Goal: Transaction & Acquisition: Register for event/course

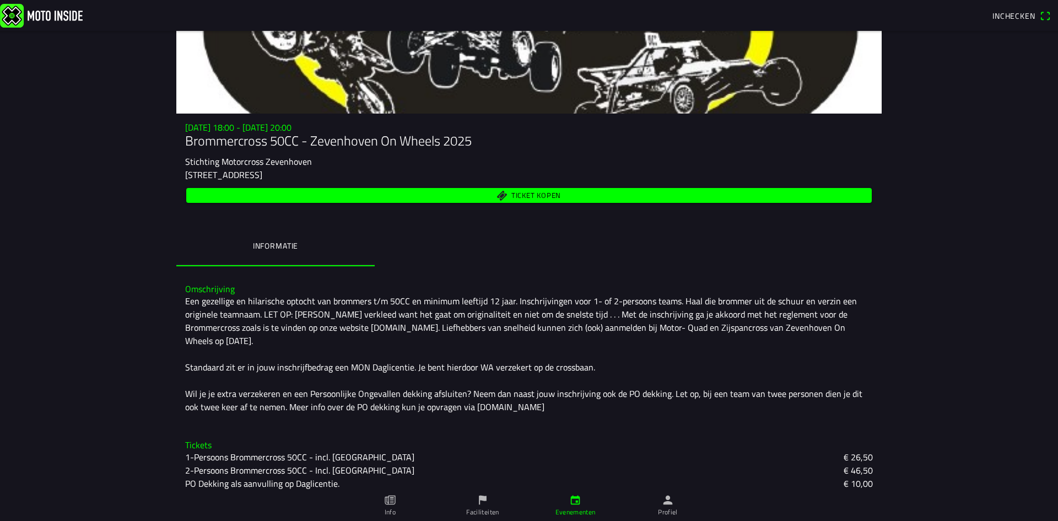
scroll to position [83, 0]
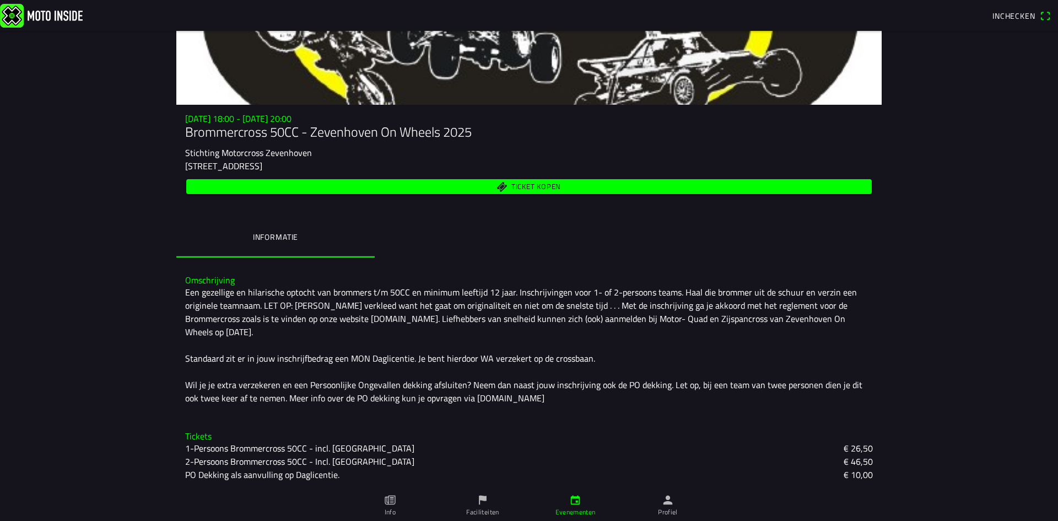
click at [0, 0] on slot "€ 46,50" at bounding box center [0, 0] width 0 height 0
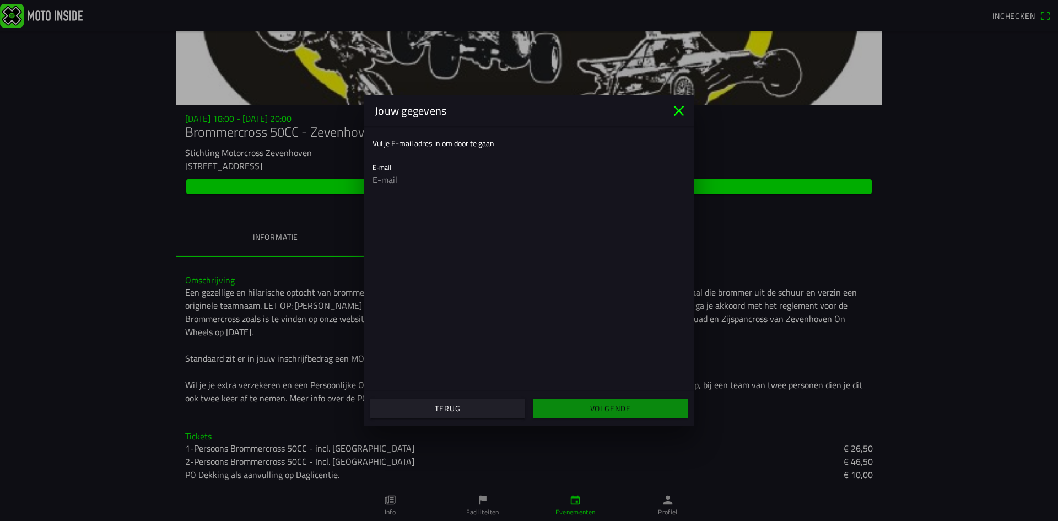
click at [678, 115] on icon "close" at bounding box center [679, 111] width 18 height 18
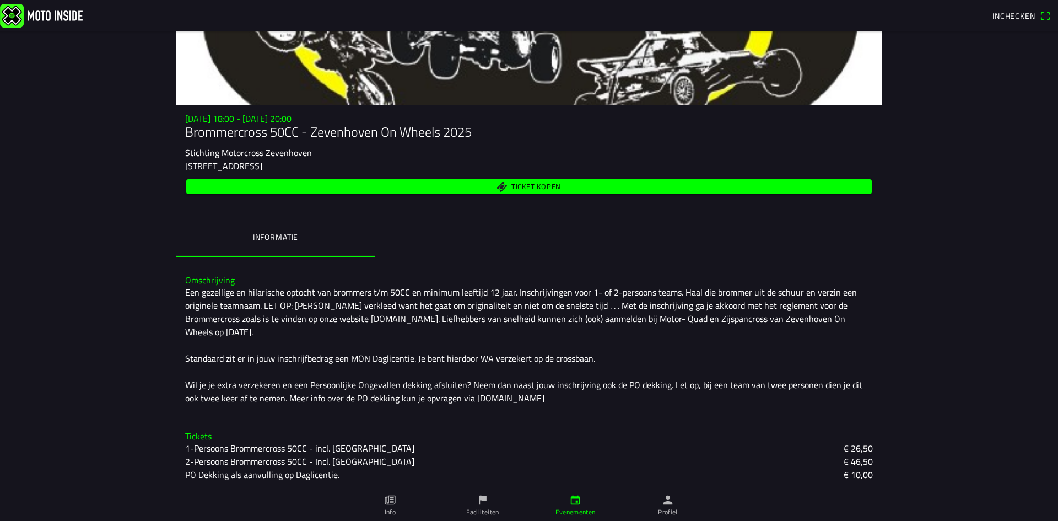
click at [0, 0] on slot "2-Persoons Brommercross 50CC - Incl. [GEOGRAPHIC_DATA]" at bounding box center [0, 0] width 0 height 0
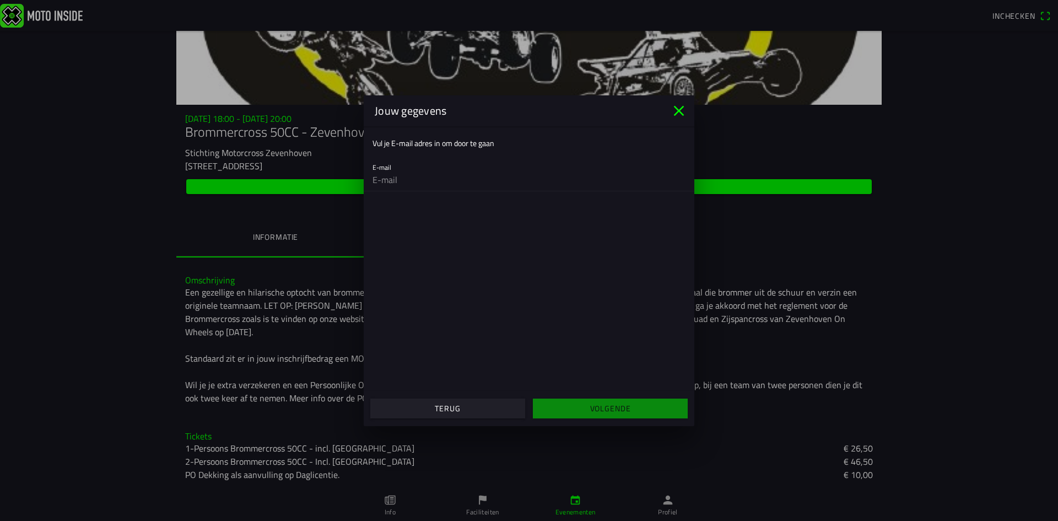
click at [399, 174] on input "email" at bounding box center [529, 180] width 313 height 22
type input "[EMAIL_ADDRESS][DOMAIN_NAME]"
click at [642, 404] on span "Volgende" at bounding box center [610, 409] width 138 height 20
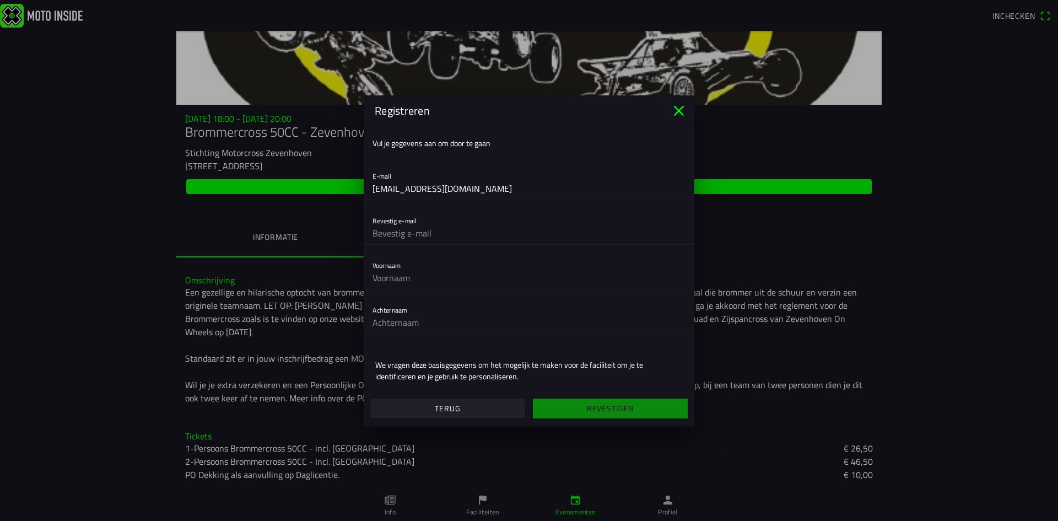
click at [427, 238] on input "text" at bounding box center [529, 233] width 313 height 22
type input "Q"
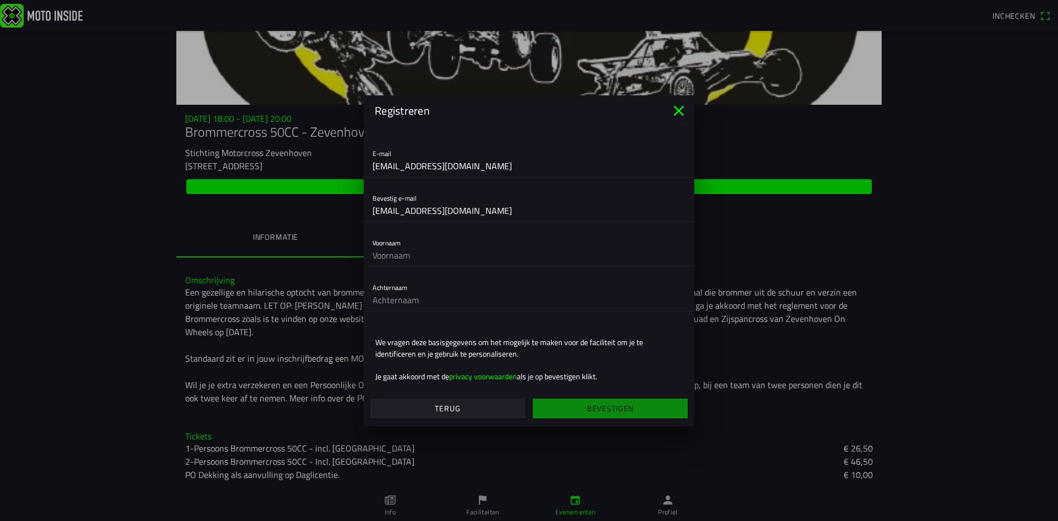
scroll to position [35, 0]
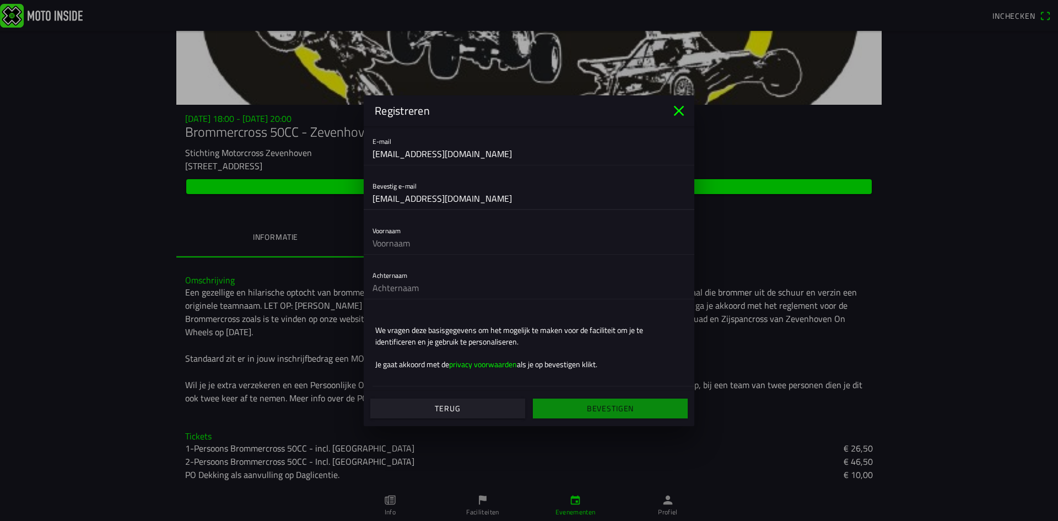
type input "[EMAIL_ADDRESS][DOMAIN_NAME]"
click at [424, 245] on input "text" at bounding box center [529, 243] width 313 height 22
type input "stijn"
click at [390, 291] on input "text" at bounding box center [529, 288] width 313 height 22
type input "meijer"
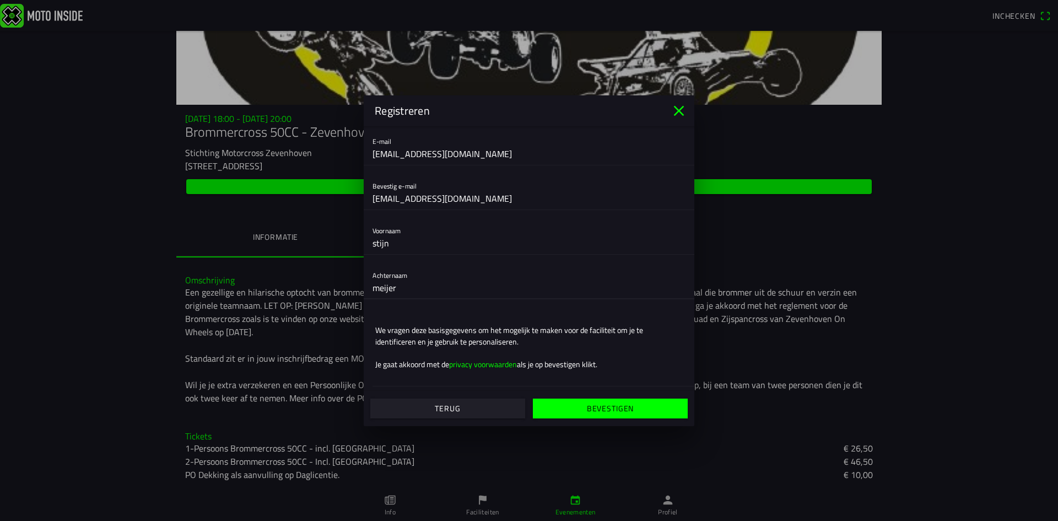
click at [666, 415] on span "Bevestigen" at bounding box center [610, 409] width 138 height 20
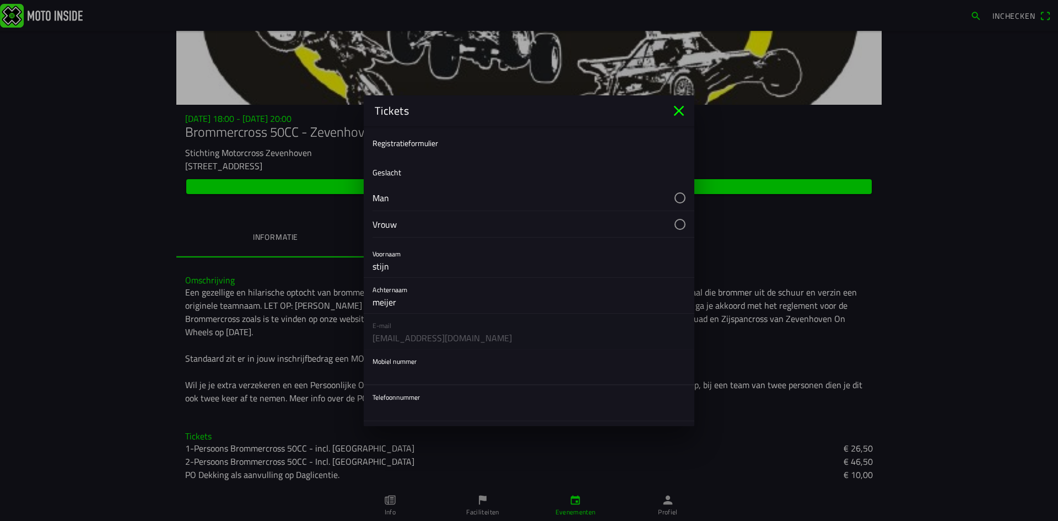
click at [435, 373] on input "text" at bounding box center [529, 374] width 313 height 22
type input "0615303972"
click at [448, 191] on button "button" at bounding box center [534, 198] width 322 height 26
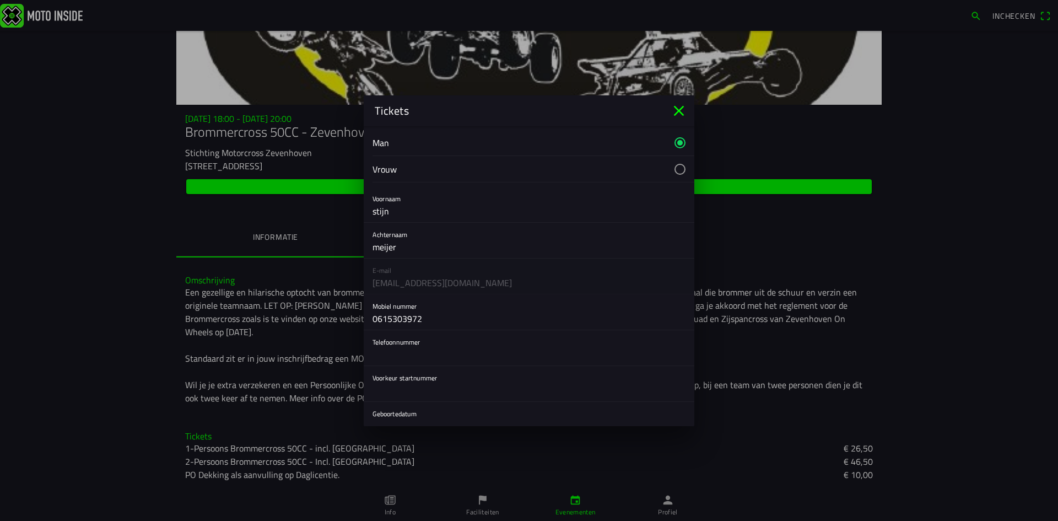
click at [385, 378] on div "Voorkeur startnummer" at bounding box center [529, 383] width 313 height 35
drag, startPoint x: 385, startPoint y: 378, endPoint x: 391, endPoint y: 381, distance: 7.4
click at [390, 381] on div "Voorkeur startnummer" at bounding box center [529, 383] width 313 height 35
click at [470, 396] on input "text" at bounding box center [529, 390] width 313 height 22
type input "112"
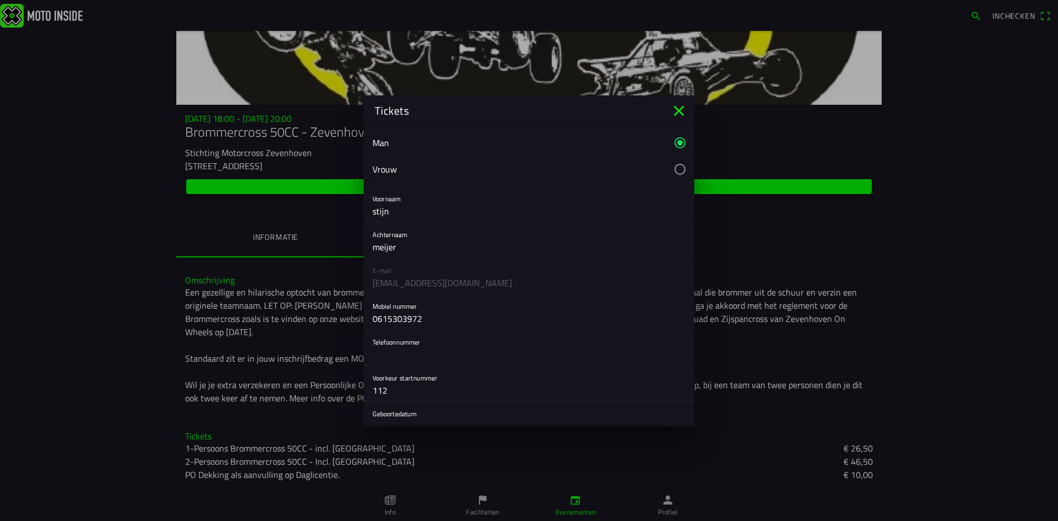
click at [435, 416] on button "button" at bounding box center [534, 419] width 322 height 35
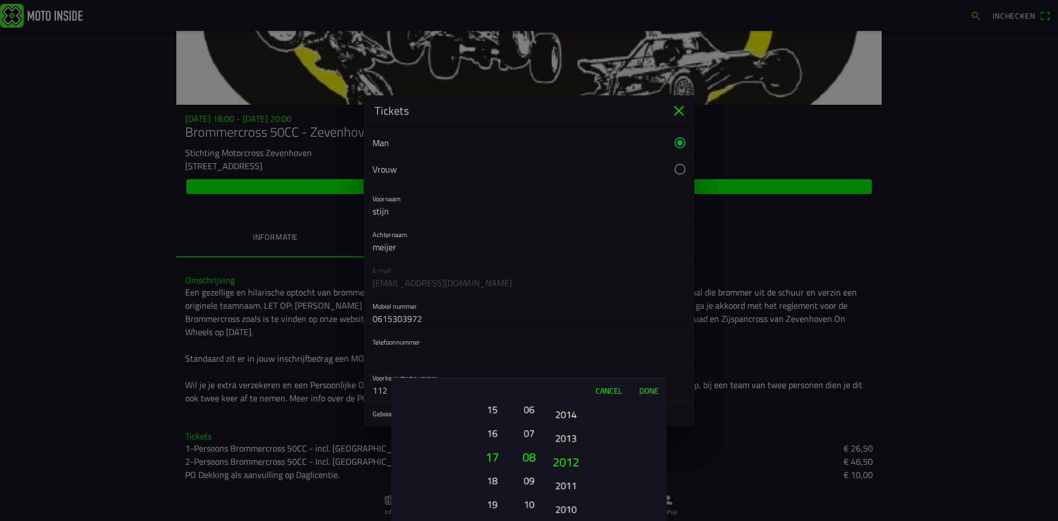
drag, startPoint x: 574, startPoint y: 475, endPoint x: 598, endPoint y: 171, distance: 304.1
click at [598, 171] on ion-picker "Cancel Done 01 02 03 04 05 06 07 08 09 10 11 12 13 14 15 16 17 18 19 20 21 22 2…" at bounding box center [529, 260] width 1058 height 521
drag, startPoint x: 552, startPoint y: 478, endPoint x: 555, endPoint y: 440, distance: 38.1
click at [555, 440] on button "2012" at bounding box center [566, 442] width 30 height 19
click at [555, 454] on button "2011" at bounding box center [565, 466] width 37 height 24
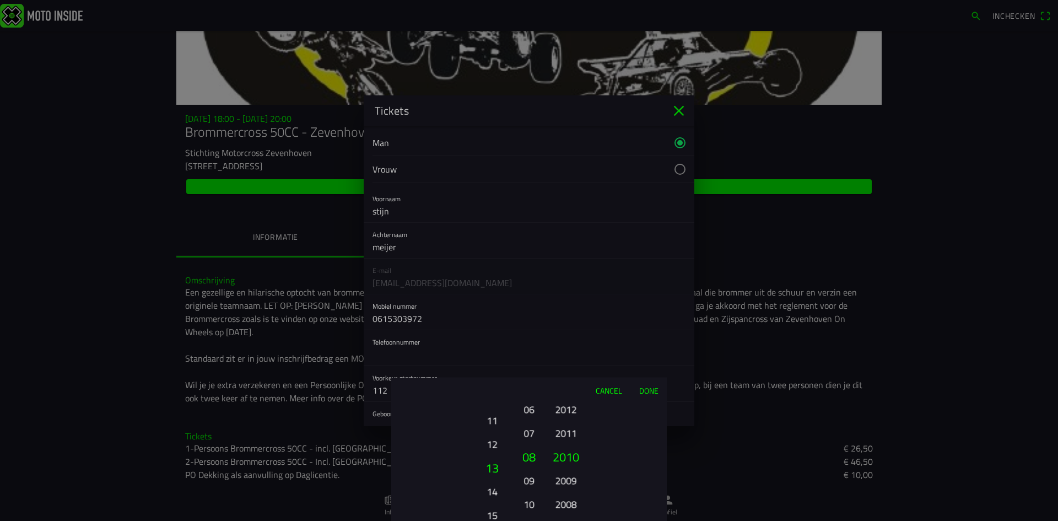
drag, startPoint x: 494, startPoint y: 477, endPoint x: 507, endPoint y: 472, distance: 12.9
click at [517, 520] on html "Inchecken [DATE] 18:00 - [DATE] 20:00 Brommercross 50CC - Zevenhoven On Wheels …" at bounding box center [529, 260] width 1058 height 521
drag, startPoint x: 494, startPoint y: 400, endPoint x: 526, endPoint y: 547, distance: 150.0
click at [526, 520] on html "Inchecken [DATE] 18:00 - [DATE] 20:00 Brommercross 50CC - Zevenhoven On Wheels …" at bounding box center [529, 260] width 1058 height 521
drag, startPoint x: 492, startPoint y: 433, endPoint x: 504, endPoint y: 521, distance: 89.0
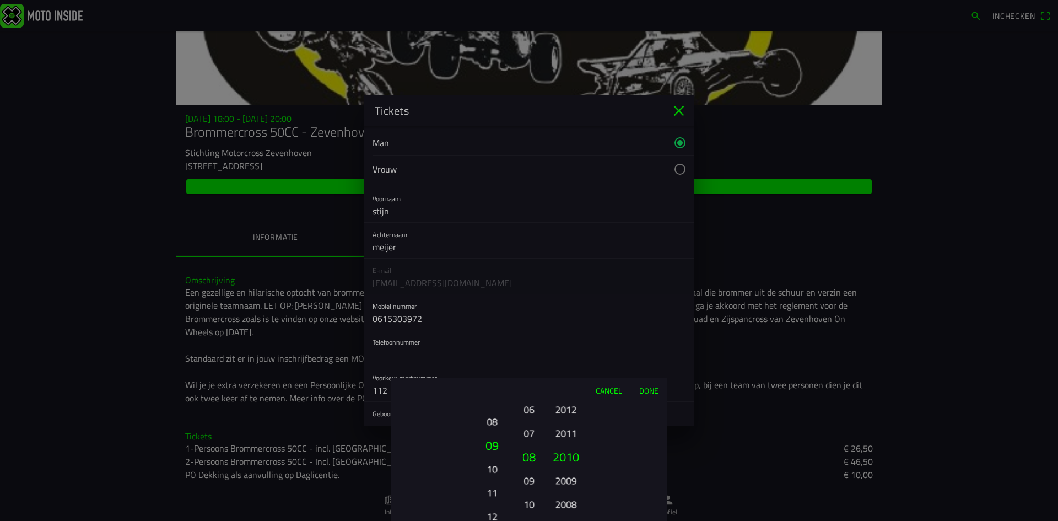
click at [504, 520] on html "Inchecken [DATE] 18:00 - [DATE] 20:00 Brommercross 50CC - Zevenhoven On Wheels …" at bounding box center [529, 260] width 1058 height 521
drag, startPoint x: 493, startPoint y: 428, endPoint x: 496, endPoint y: 496, distance: 68.4
click at [496, 496] on button "08" at bounding box center [492, 501] width 30 height 19
drag, startPoint x: 500, startPoint y: 502, endPoint x: 499, endPoint y: 508, distance: 5.6
click at [499, 508] on button "04" at bounding box center [492, 503] width 30 height 19
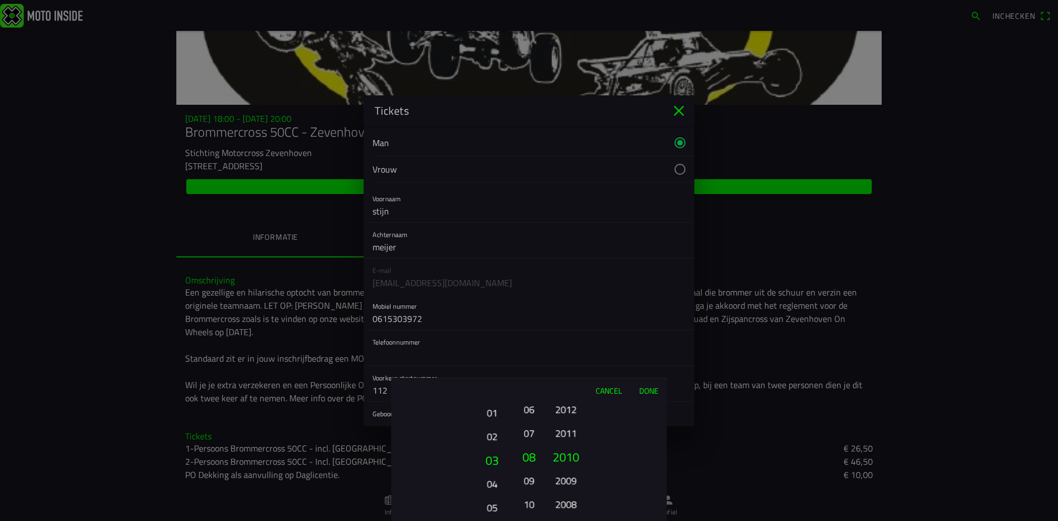
drag, startPoint x: 498, startPoint y: 508, endPoint x: 493, endPoint y: 468, distance: 39.9
click at [493, 468] on button "03" at bounding box center [492, 460] width 37 height 24
click at [491, 444] on ion-picker-column "01 02 03 04 05 06 07 08 09 10 11 12 13 14 15 16 17 18 19 20 21 22 23 24 25 26 2…" at bounding box center [453, 461] width 124 height 119
click at [492, 437] on button "04" at bounding box center [492, 432] width 30 height 19
click at [527, 412] on button "06" at bounding box center [528, 409] width 15 height 19
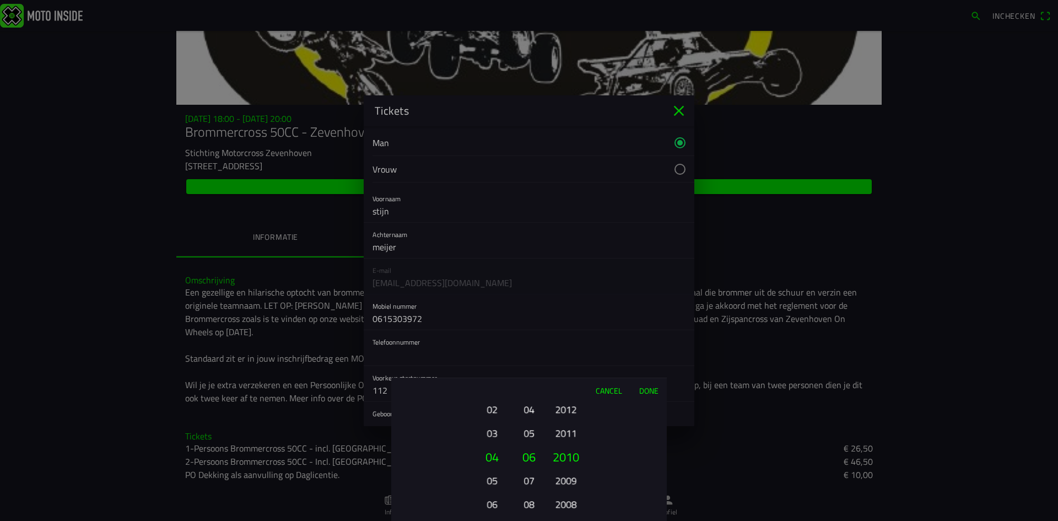
click at [567, 409] on button "2012" at bounding box center [566, 409] width 30 height 19
click at [640, 385] on button "Done" at bounding box center [649, 390] width 36 height 24
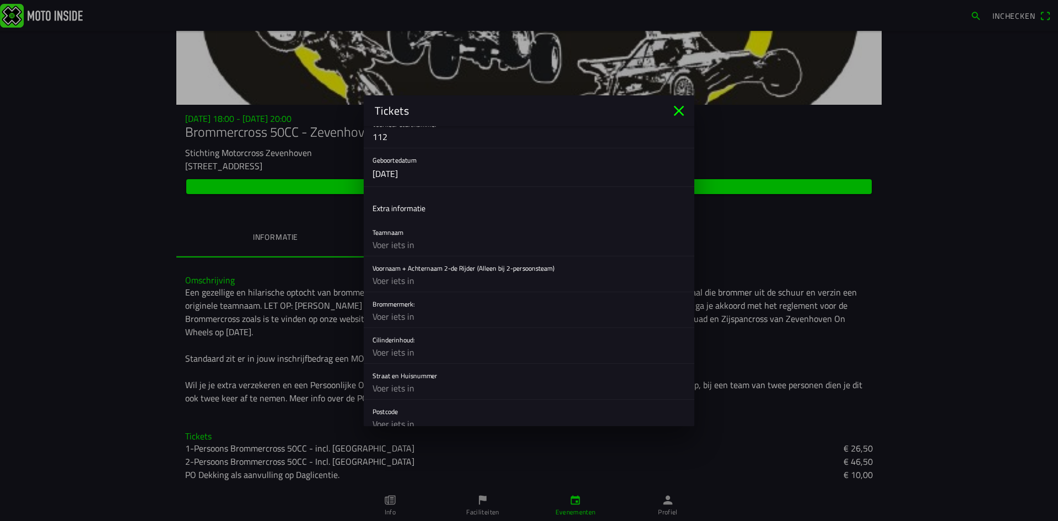
scroll to position [289, 0]
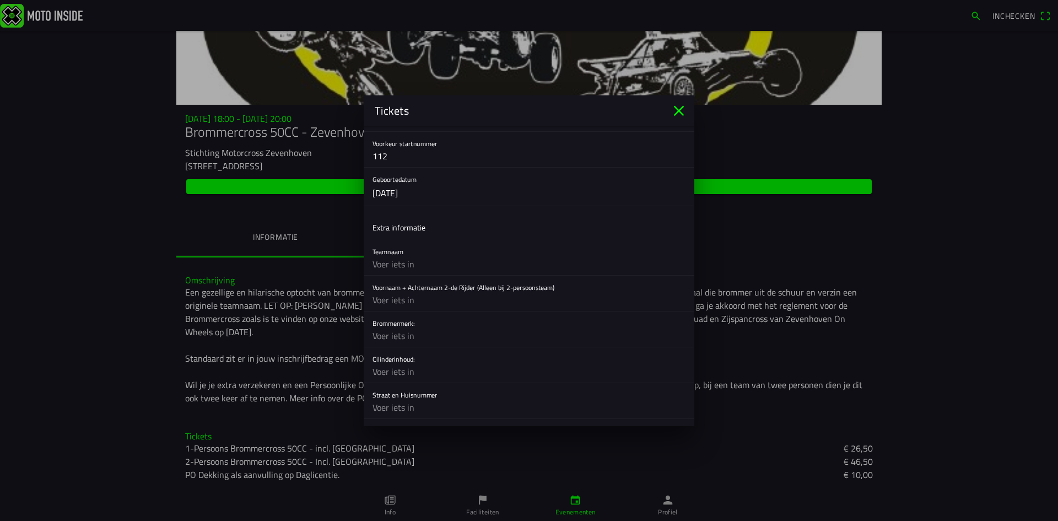
click at [413, 304] on input "text" at bounding box center [529, 300] width 313 height 22
type input "[PERSON_NAME]"
click at [391, 330] on input "text" at bounding box center [529, 336] width 313 height 22
click at [485, 307] on input "[PERSON_NAME]" at bounding box center [529, 300] width 313 height 22
click at [418, 330] on input "text" at bounding box center [529, 336] width 313 height 22
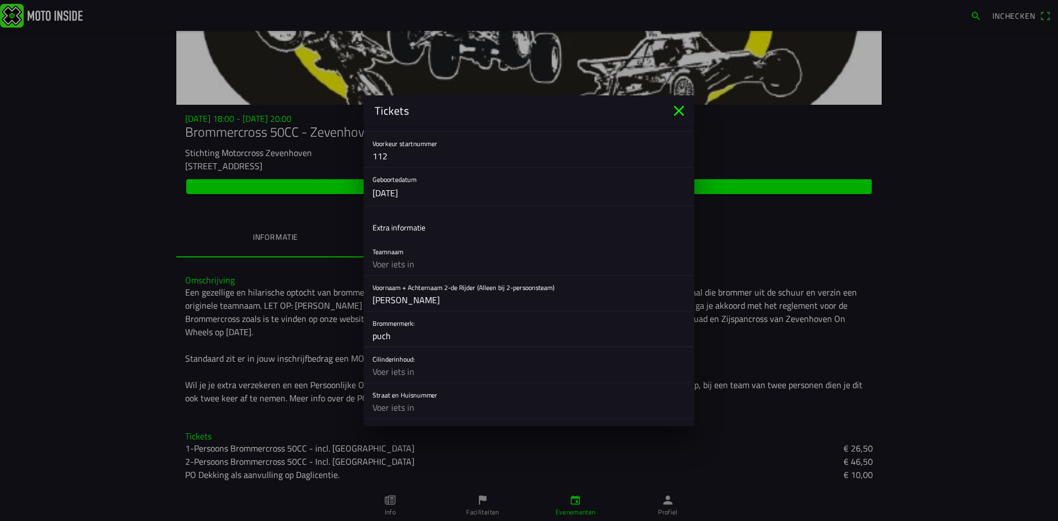
type input "puch"
click at [407, 378] on input "text" at bounding box center [529, 372] width 313 height 22
type input "50"
click at [422, 411] on input "text" at bounding box center [529, 407] width 313 height 22
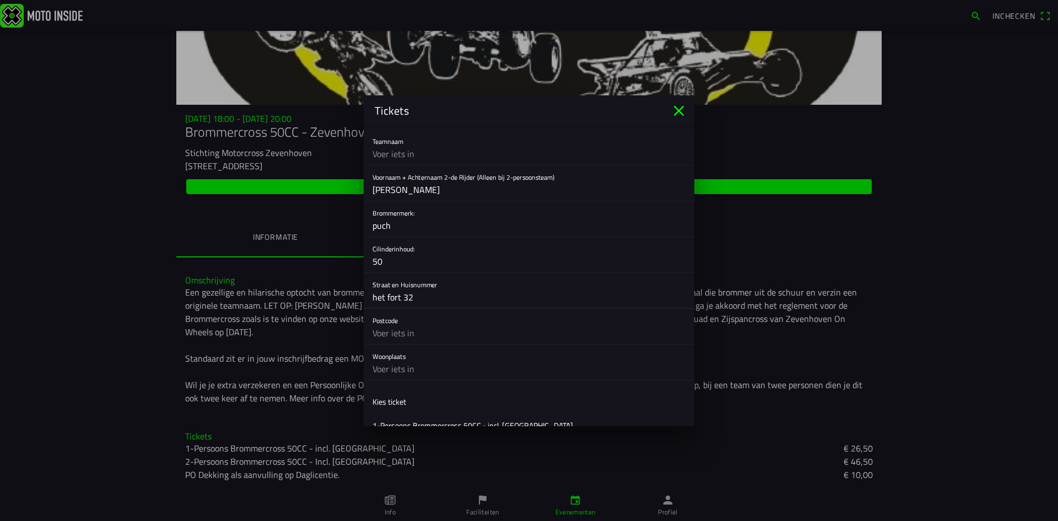
scroll to position [455, 0]
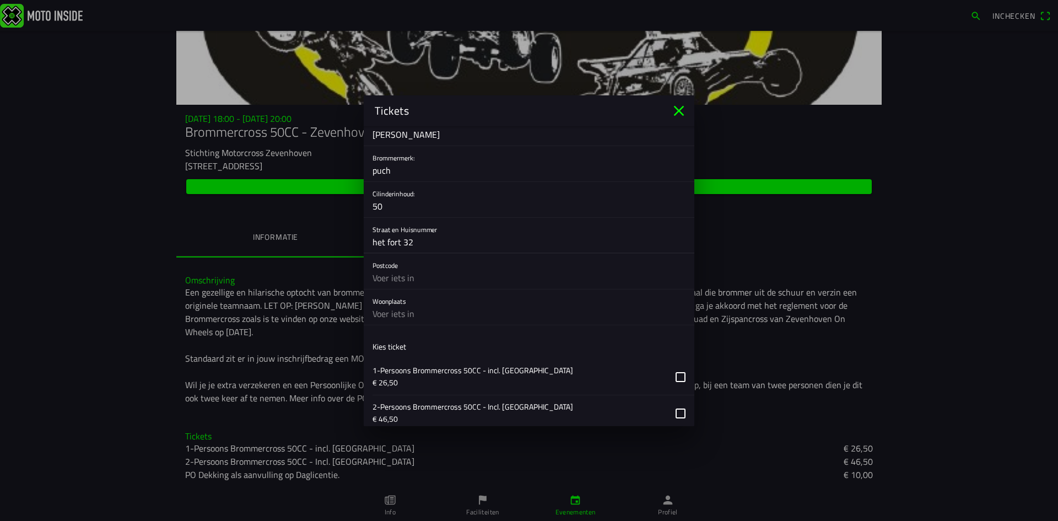
type input "het fort 32"
click at [427, 277] on input "text" at bounding box center [529, 278] width 313 height 22
type input "1424 rw"
click at [410, 324] on input "text" at bounding box center [529, 314] width 313 height 22
type input "h"
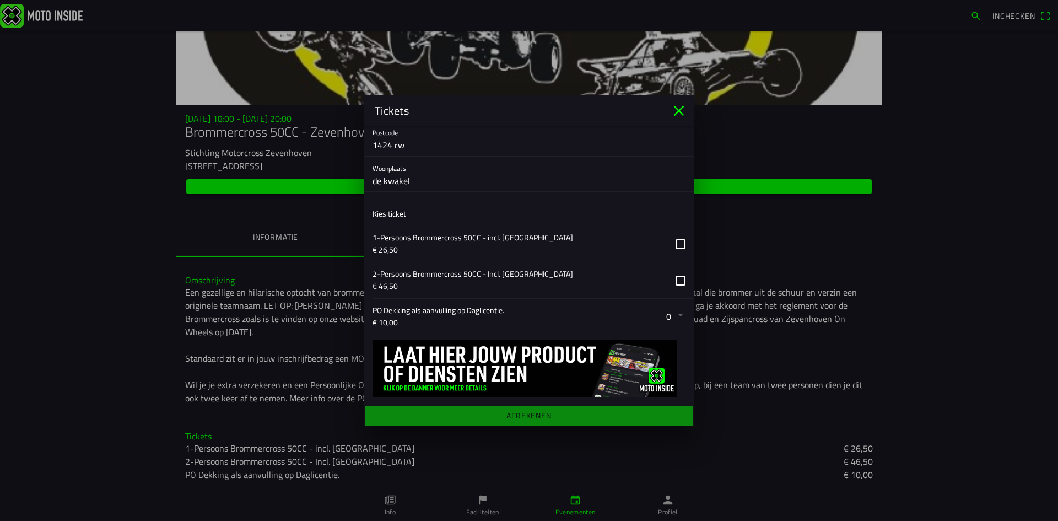
scroll to position [589, 0]
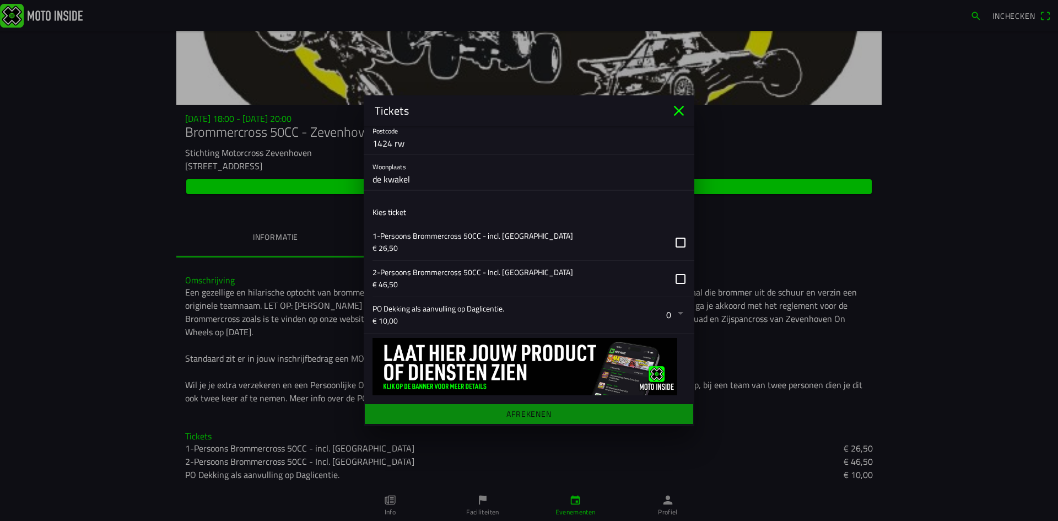
type input "de kwakel"
click at [682, 282] on button "button" at bounding box center [534, 279] width 322 height 36
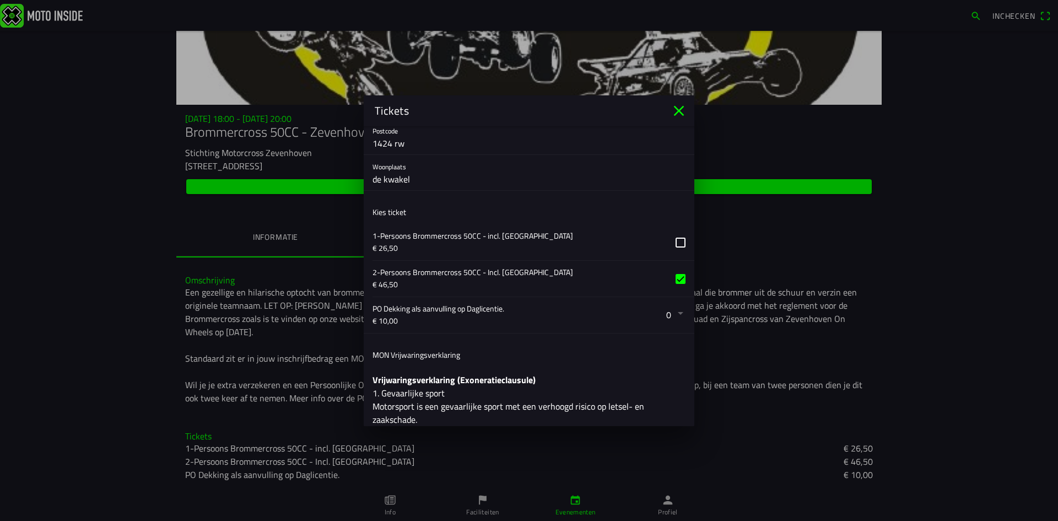
click at [675, 308] on button "button" at bounding box center [534, 315] width 322 height 36
click at [675, 308] on ion-backdrop at bounding box center [529, 260] width 1058 height 521
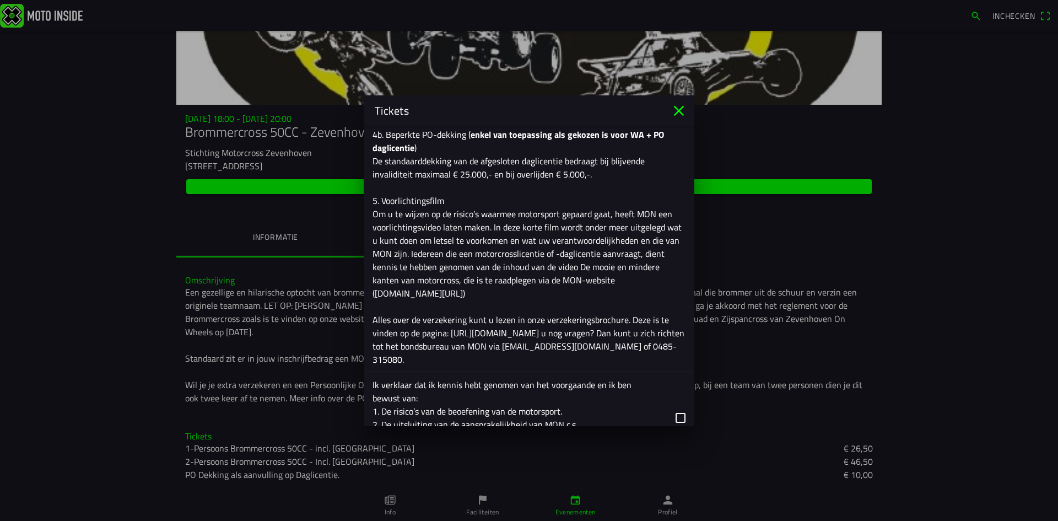
scroll to position [1196, 0]
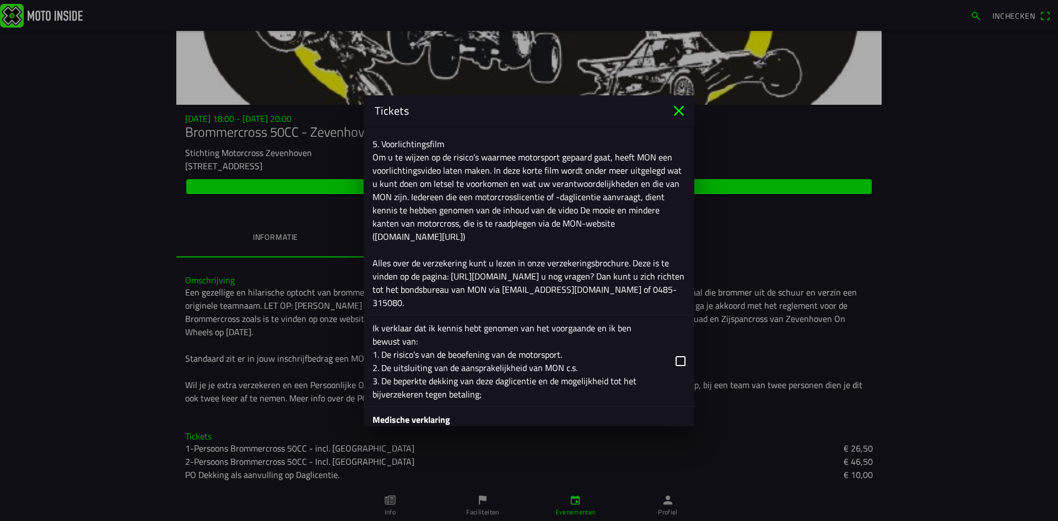
click at [676, 363] on button "button" at bounding box center [534, 360] width 322 height 91
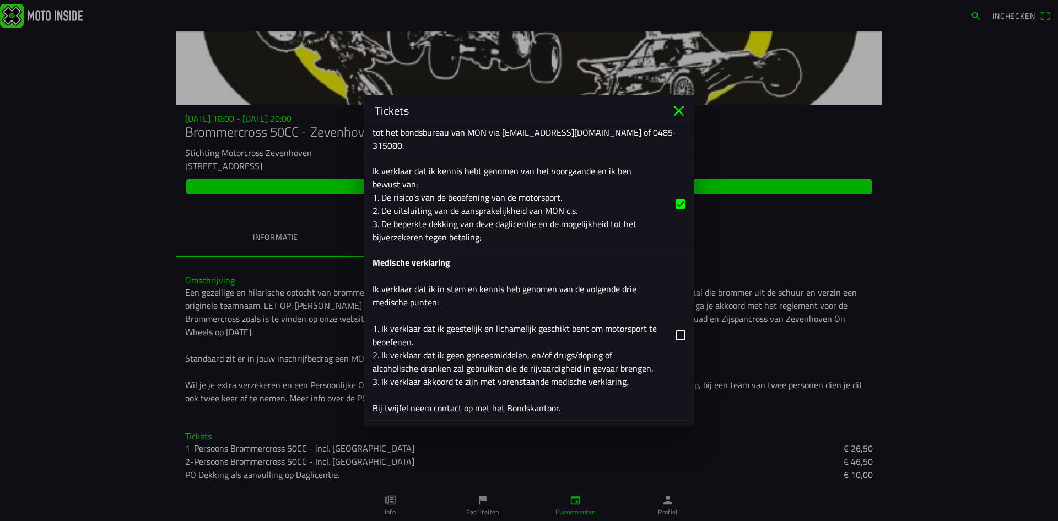
scroll to position [1361, 0]
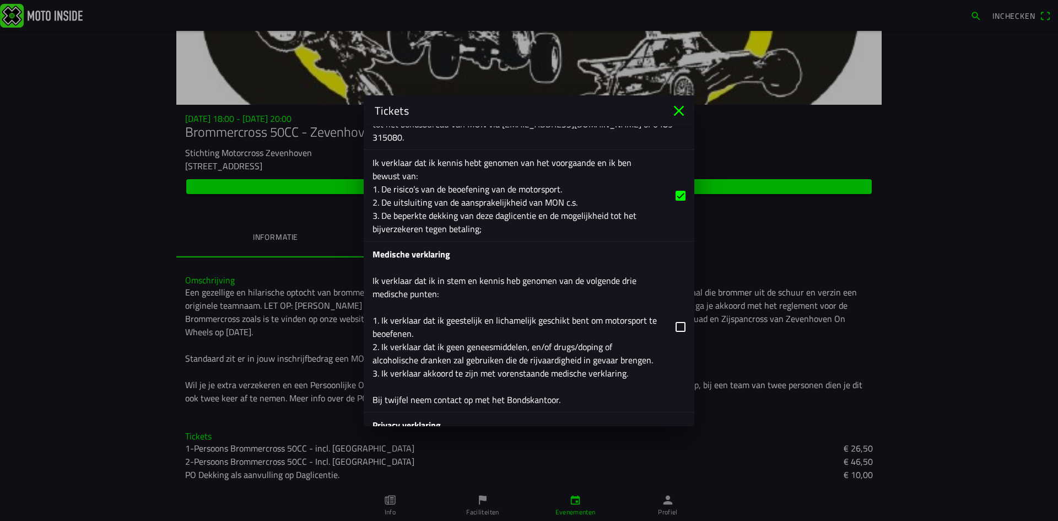
click at [676, 324] on button "button" at bounding box center [534, 326] width 322 height 170
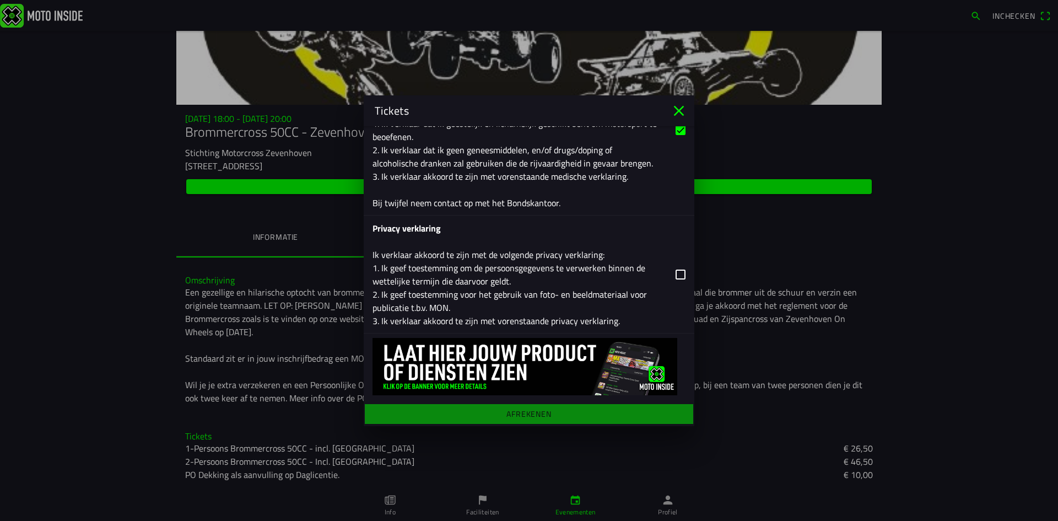
scroll to position [1503, 0]
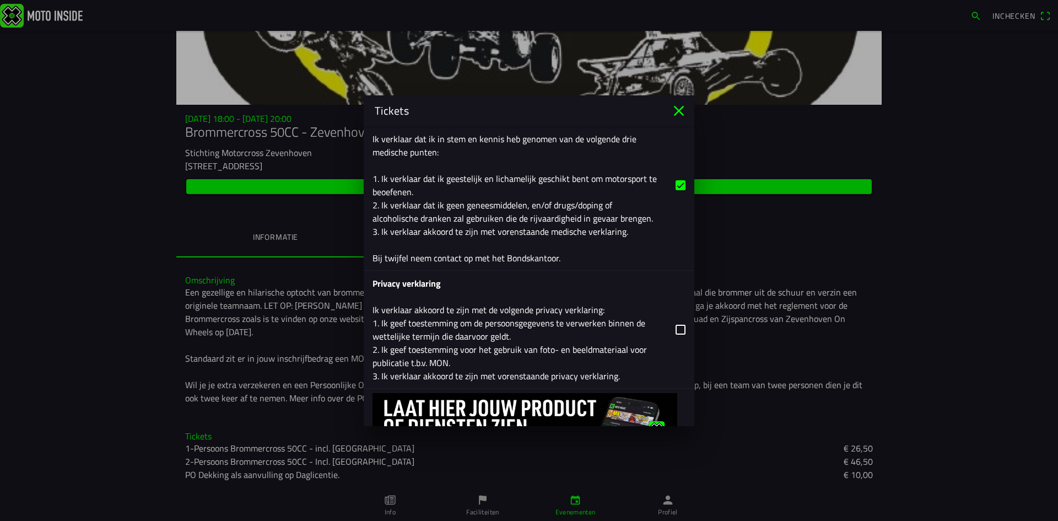
click at [677, 324] on button "button" at bounding box center [534, 329] width 322 height 117
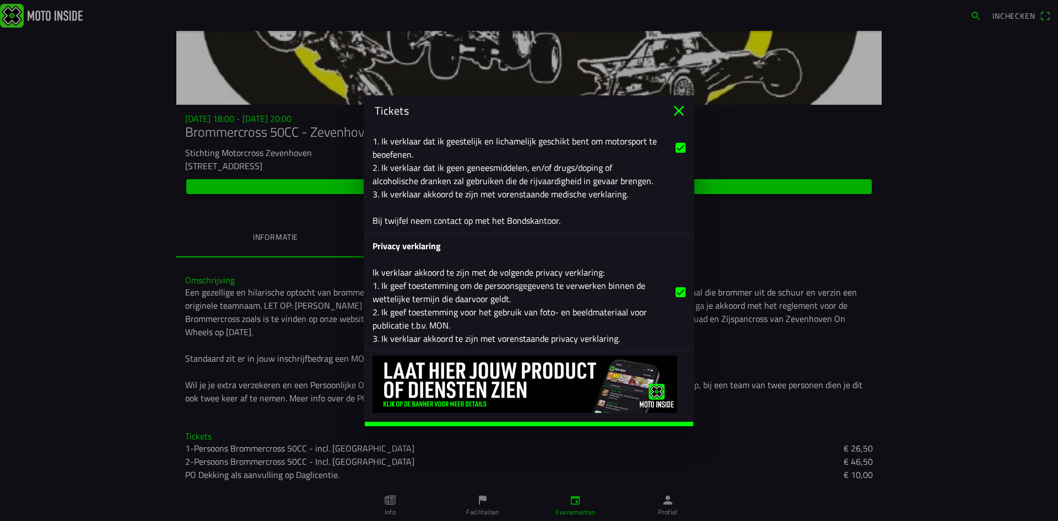
scroll to position [1558, 0]
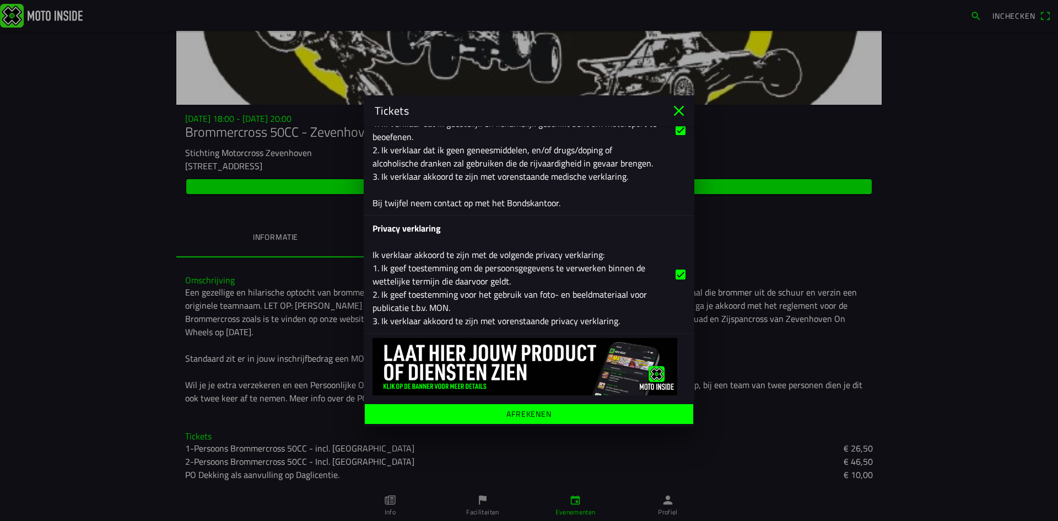
click at [556, 416] on span "Afrekenen" at bounding box center [528, 413] width 311 height 20
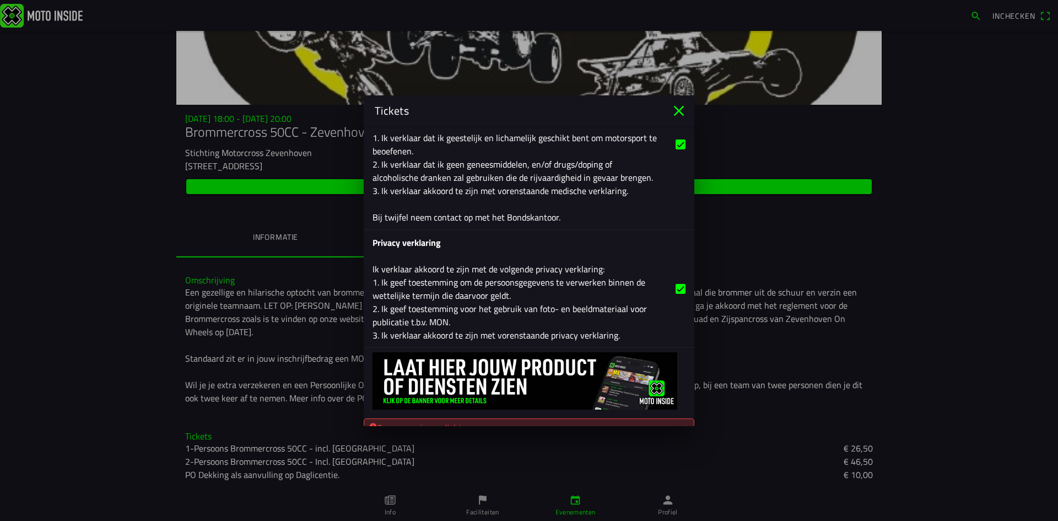
scroll to position [1579, 0]
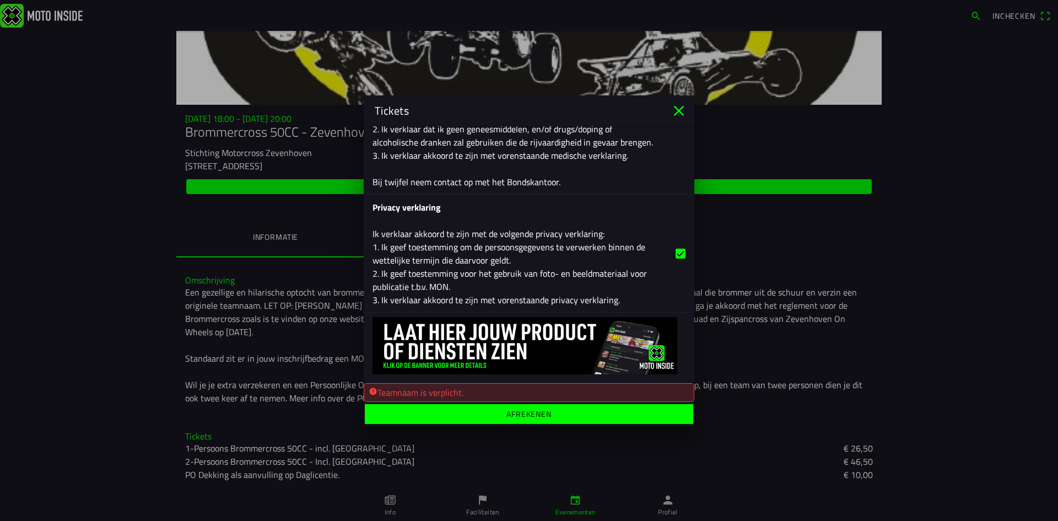
click at [507, 395] on div "Teamnaam is verplicht." at bounding box center [529, 391] width 321 height 13
click at [412, 391] on div "Teamnaam is verplicht." at bounding box center [529, 391] width 321 height 13
click at [523, 392] on div "Teamnaam is verplicht." at bounding box center [529, 391] width 321 height 13
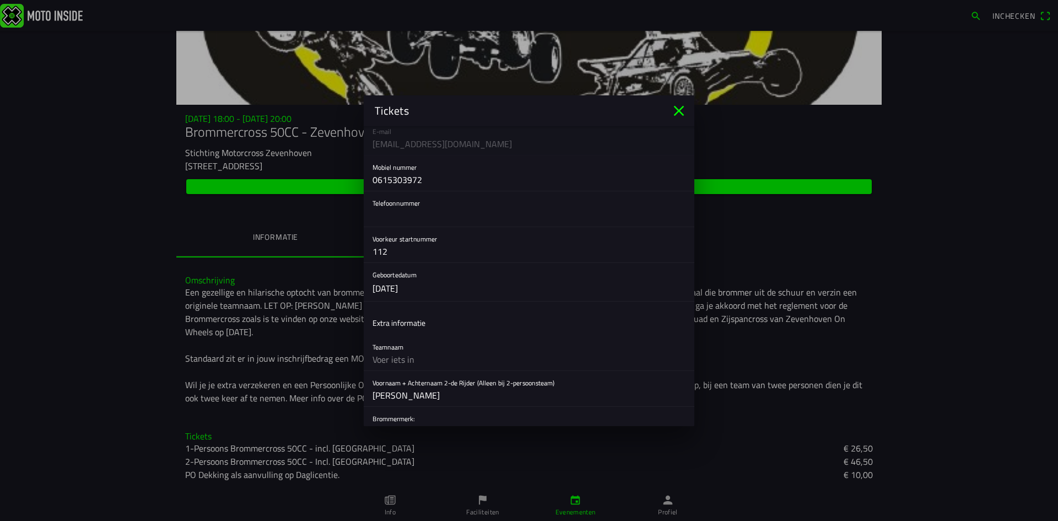
scroll to position [220, 0]
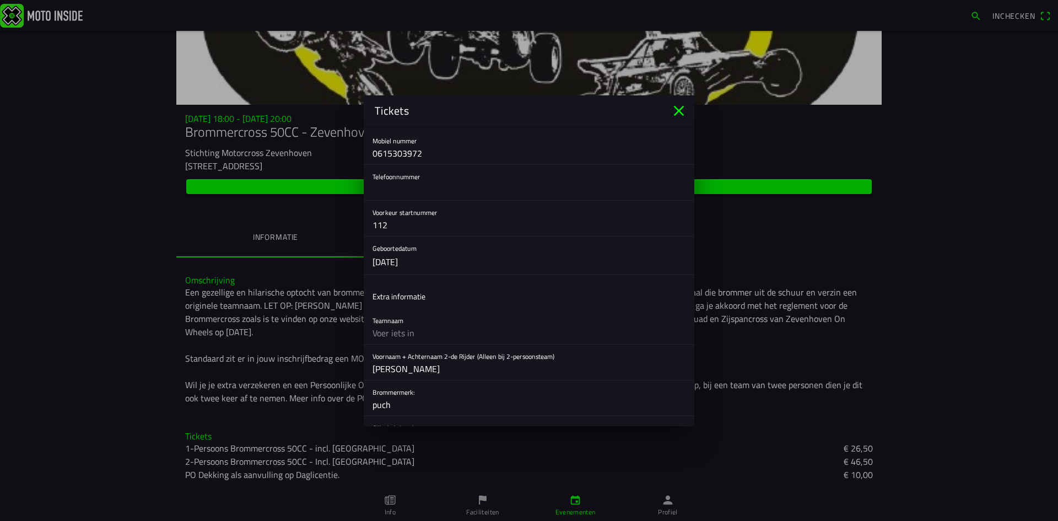
click at [405, 329] on input "text" at bounding box center [529, 333] width 313 height 22
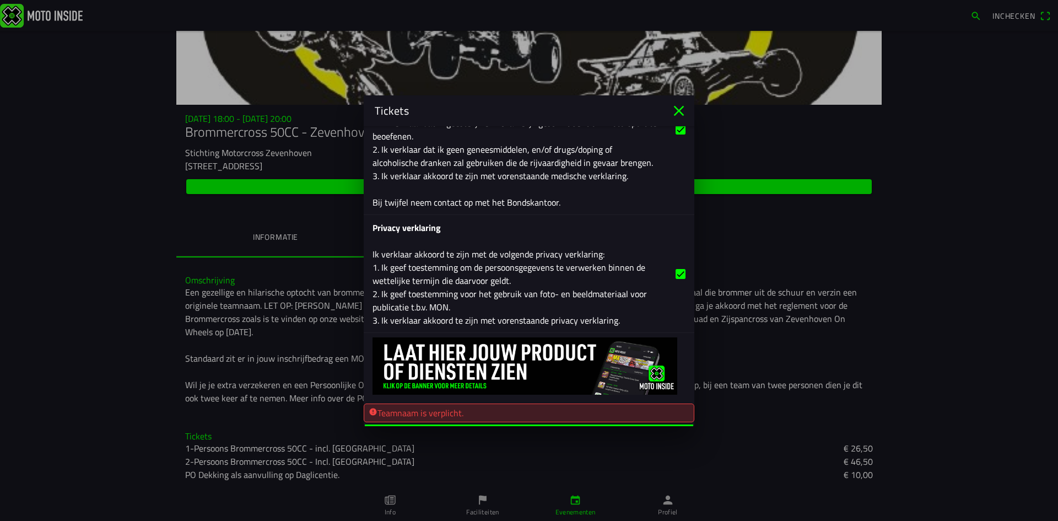
scroll to position [1579, 0]
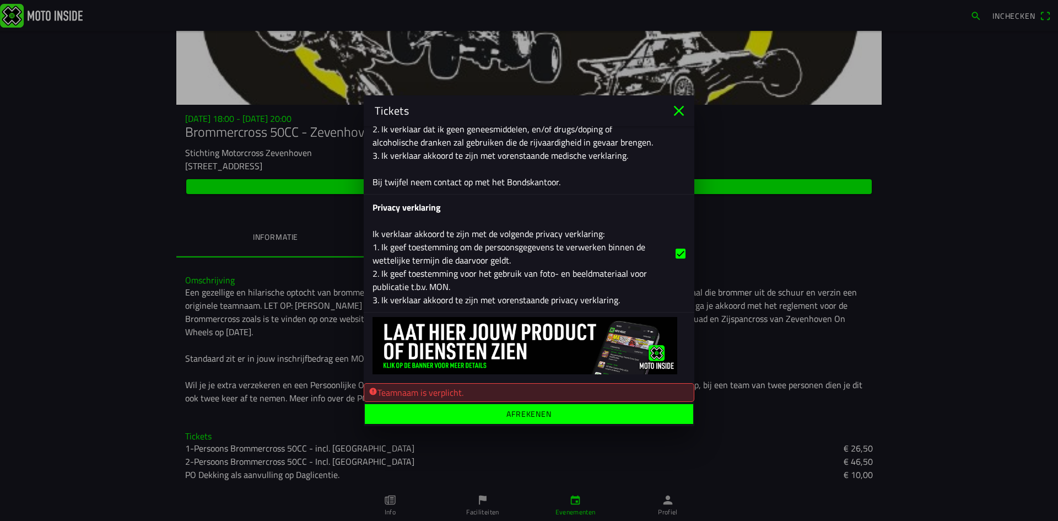
type input "de bouvakkers"
click at [407, 406] on span "Afrekenen" at bounding box center [528, 413] width 311 height 20
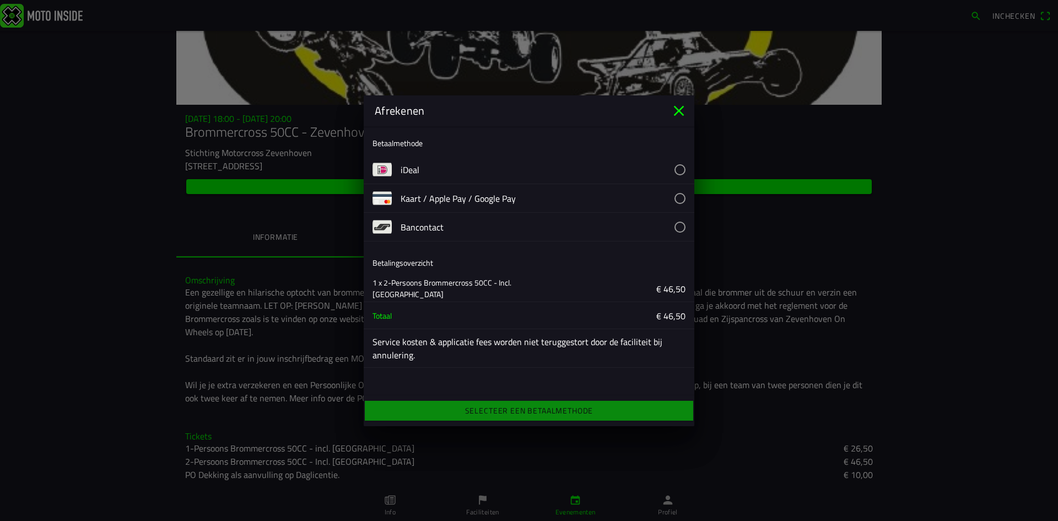
click at [383, 169] on img at bounding box center [382, 169] width 19 height 19
click at [683, 166] on button "button" at bounding box center [548, 169] width 294 height 28
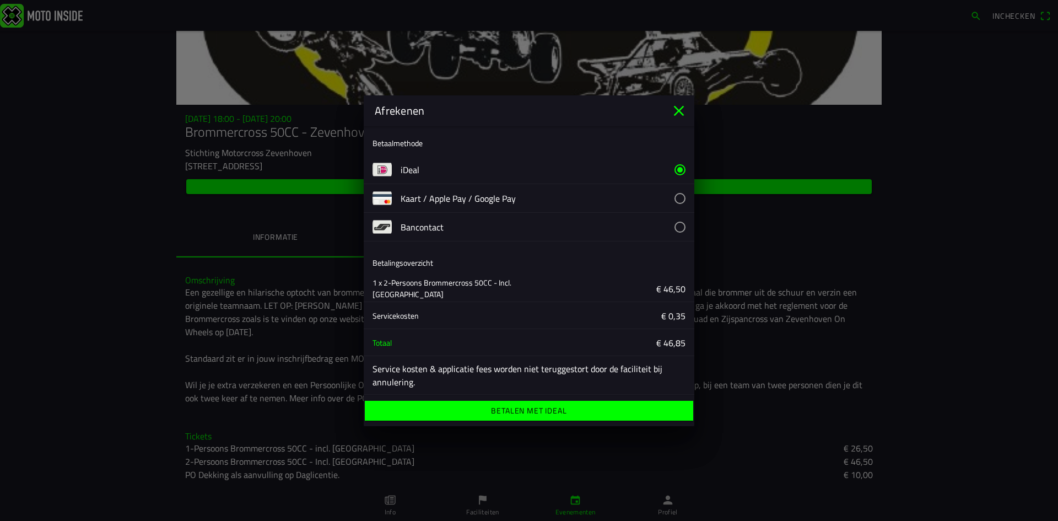
click at [550, 407] on ion-label "Betalen met iDeal" at bounding box center [529, 411] width 76 height 8
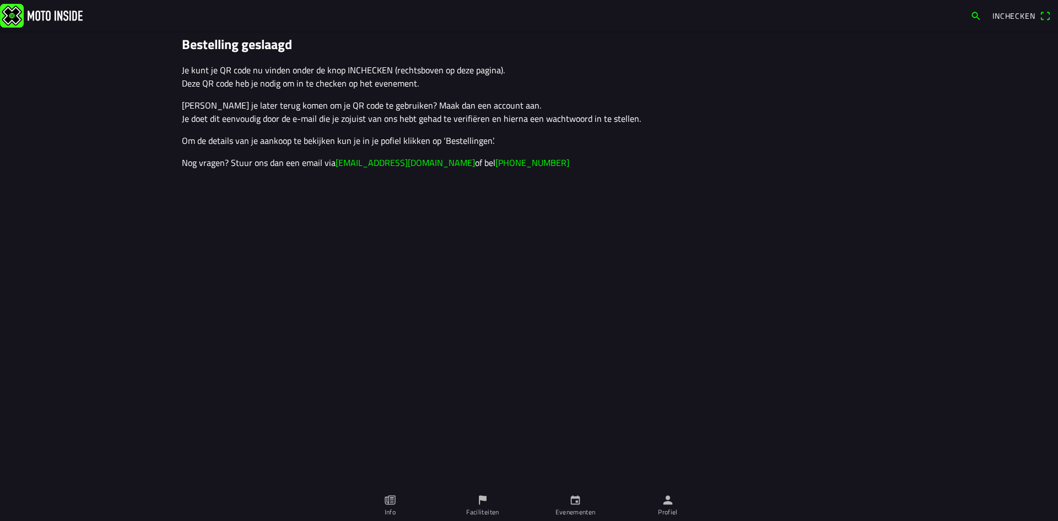
click at [1019, 12] on span "Inchecken" at bounding box center [1014, 16] width 43 height 12
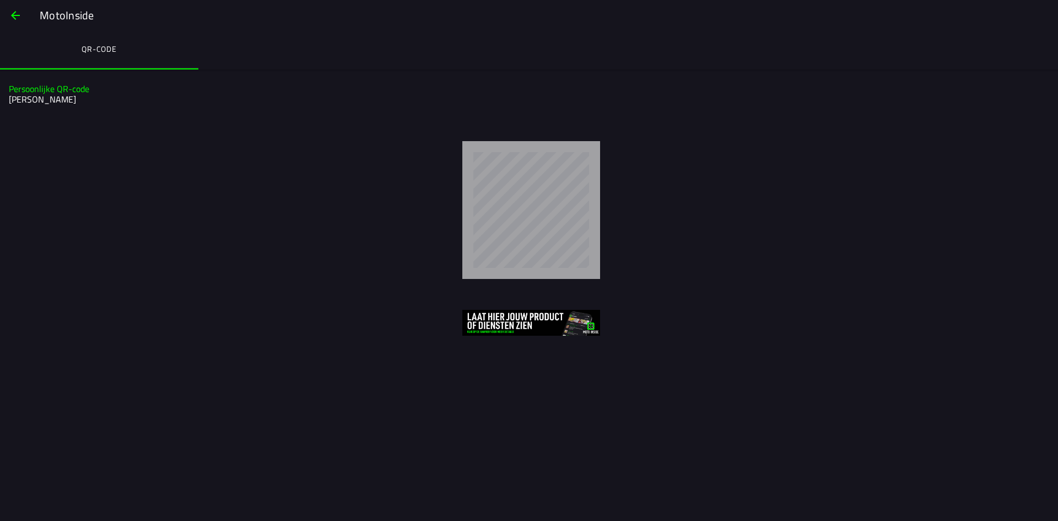
drag, startPoint x: 455, startPoint y: 181, endPoint x: 385, endPoint y: 243, distance: 92.6
click at [385, 243] on div at bounding box center [531, 210] width 1036 height 138
drag, startPoint x: 1013, startPoint y: 87, endPoint x: 1004, endPoint y: 55, distance: 33.3
click at [1013, 87] on h1 "Persoonlijke QR-code" at bounding box center [528, 89] width 1038 height 10
drag, startPoint x: 1058, startPoint y: 194, endPoint x: 1042, endPoint y: -48, distance: 242.5
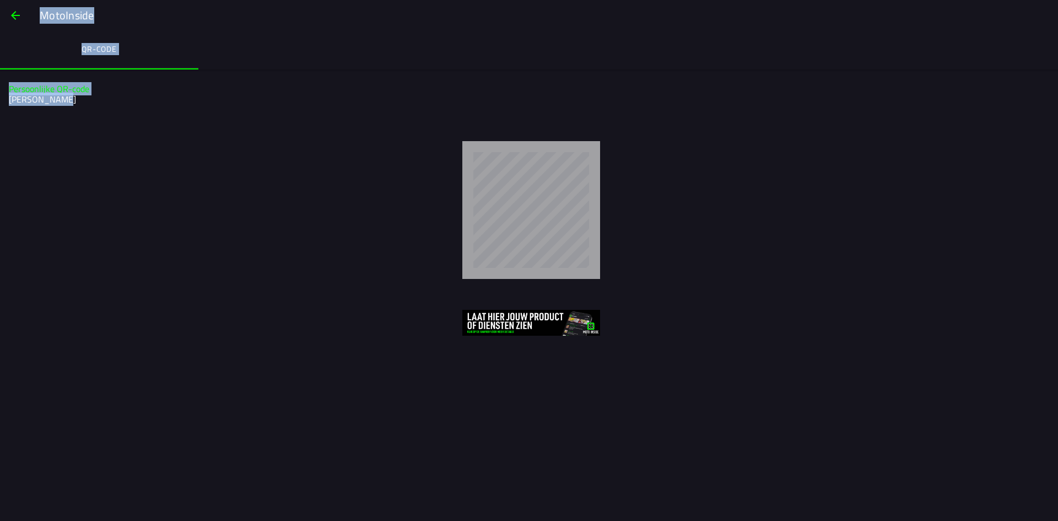
click at [1042, 0] on html "MotoInside QR-code Persoonlijke QR-code stijn meijer" at bounding box center [529, 260] width 1058 height 521
